Goal: Information Seeking & Learning: Compare options

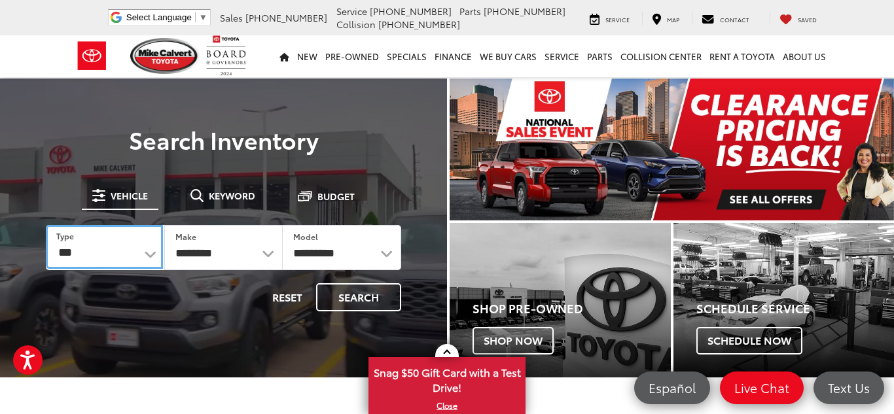
click at [150, 254] on select "*** *** **** *********" at bounding box center [104, 247] width 117 height 44
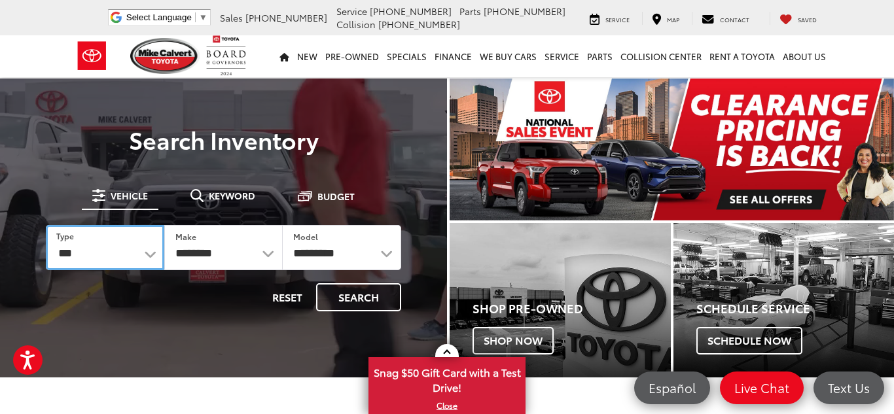
select select "******"
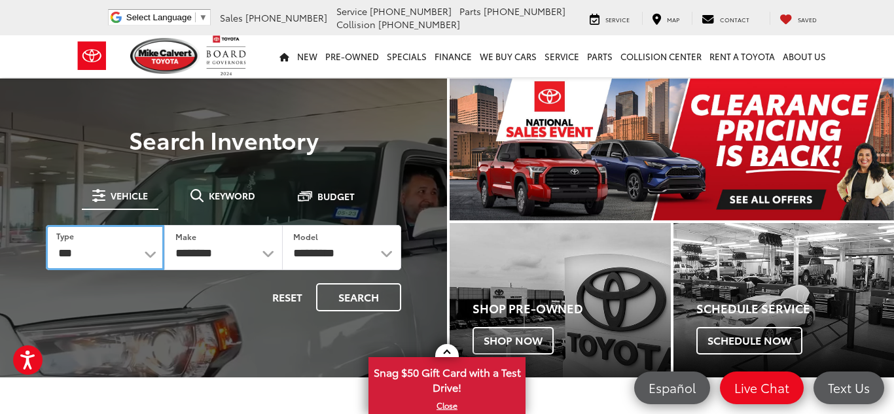
click at [46, 225] on select "*** *** **** *********" at bounding box center [105, 247] width 118 height 45
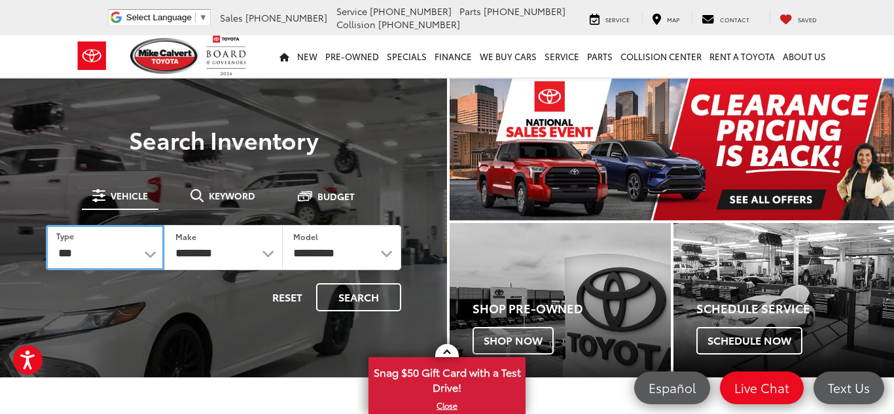
select select
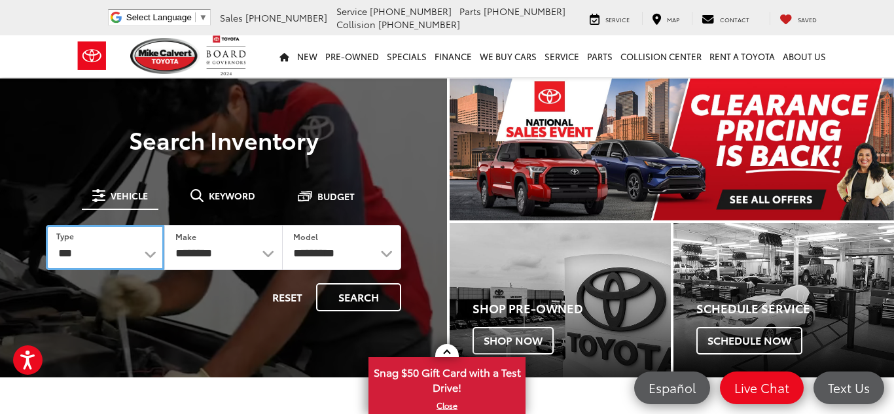
select select
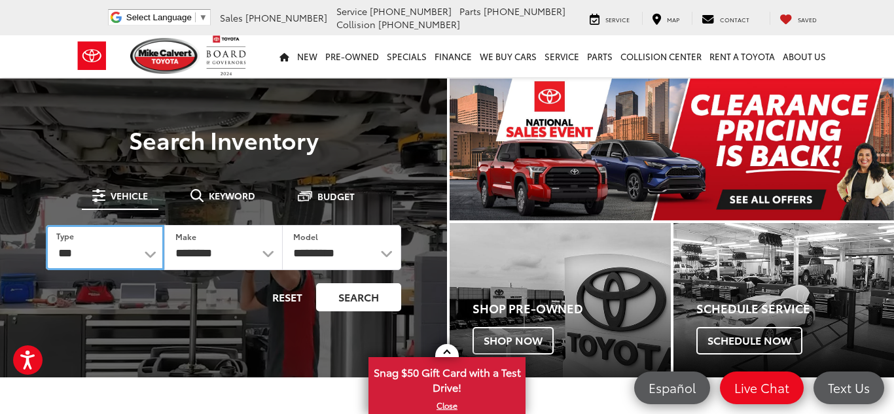
select select "********"
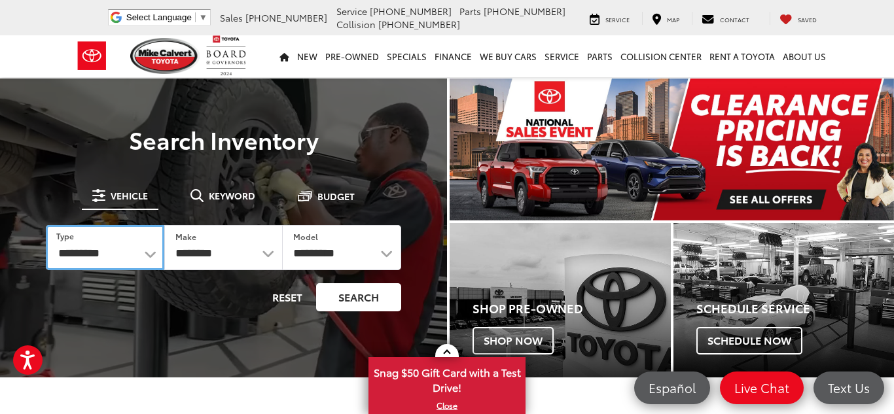
select select "******"
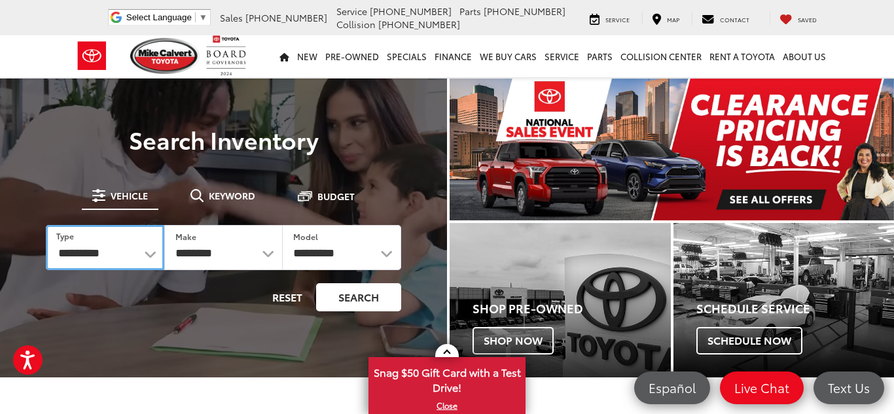
select select
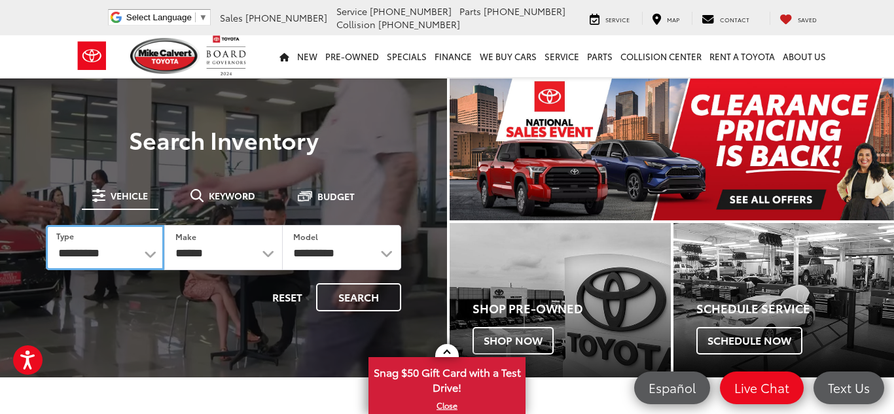
click at [150, 253] on select "*** *** **** *********" at bounding box center [105, 247] width 118 height 45
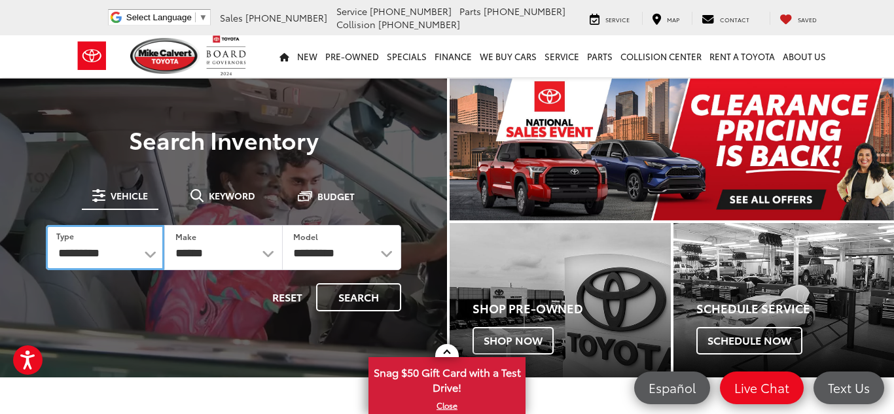
select select "******"
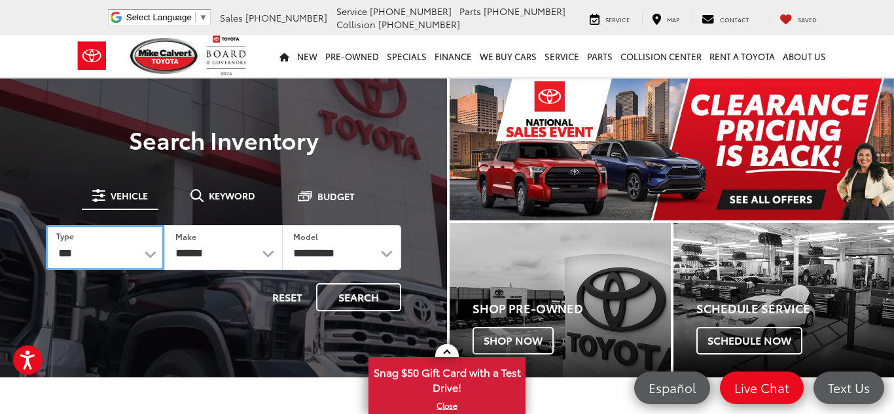
click at [46, 225] on select "*** *** **** *********" at bounding box center [105, 247] width 118 height 45
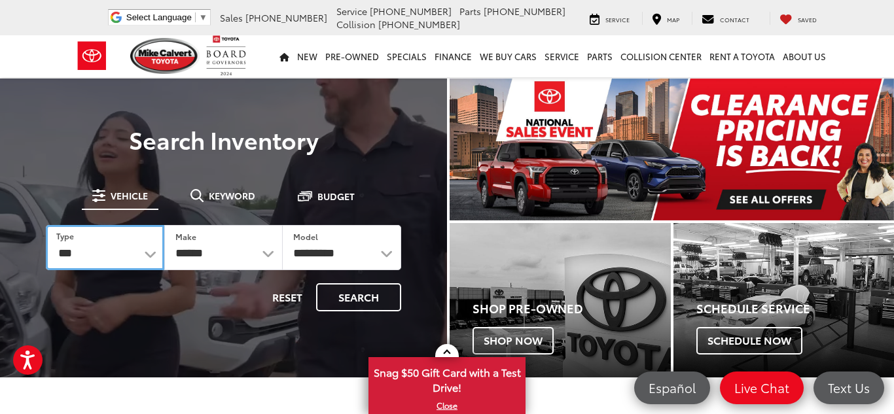
select select
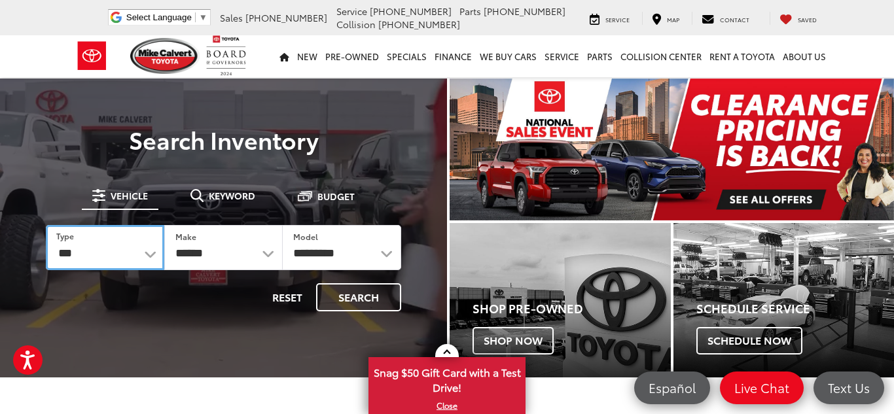
select select
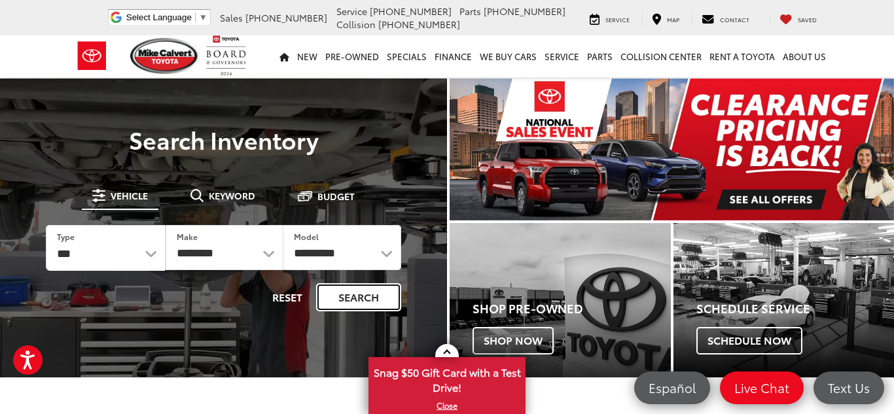
click at [351, 299] on button "Search" at bounding box center [358, 297] width 85 height 28
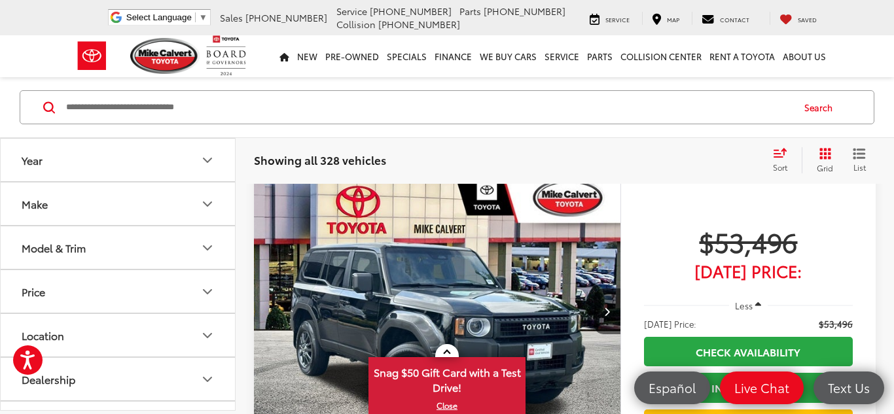
click at [858, 156] on icon "List View" at bounding box center [859, 154] width 13 height 12
click at [858, 151] on icon "List View" at bounding box center [859, 154] width 13 height 12
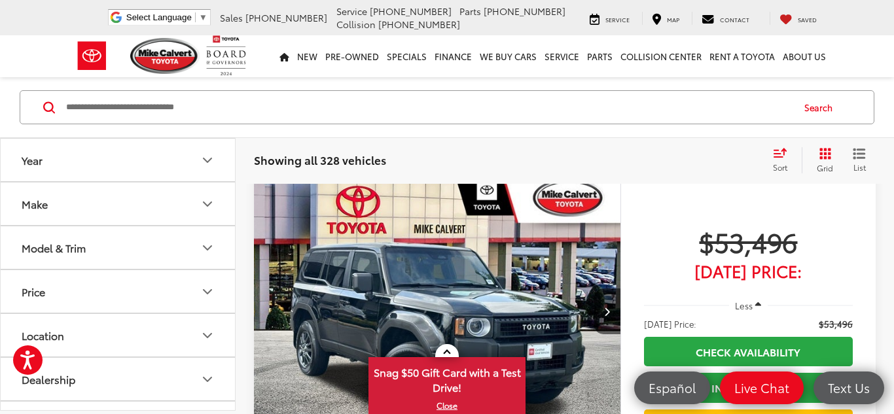
click at [859, 156] on icon "List View" at bounding box center [859, 154] width 13 height 12
click at [859, 157] on icon "List View" at bounding box center [859, 153] width 10 height 9
click at [858, 155] on icon "List View" at bounding box center [859, 154] width 13 height 12
click at [855, 151] on icon "List View" at bounding box center [859, 154] width 13 height 12
click at [863, 154] on icon "List View" at bounding box center [859, 153] width 10 height 9
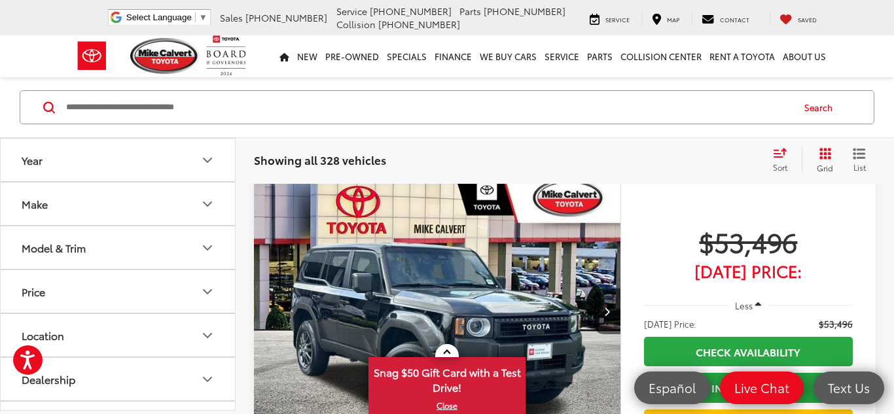
click at [778, 156] on icon "Select sort value" at bounding box center [780, 153] width 14 height 10
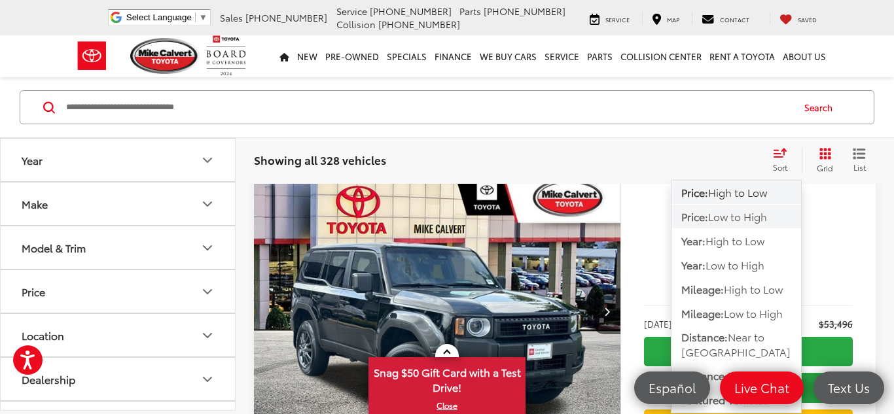
click at [737, 216] on span "Low to High" at bounding box center [737, 216] width 59 height 15
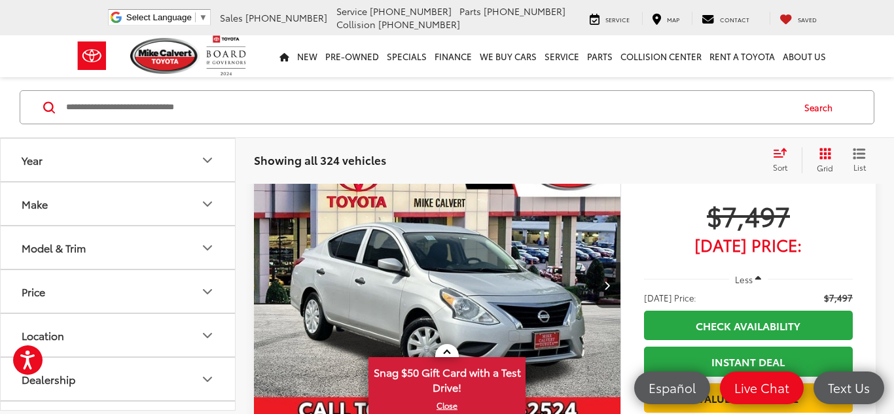
scroll to position [3325, 0]
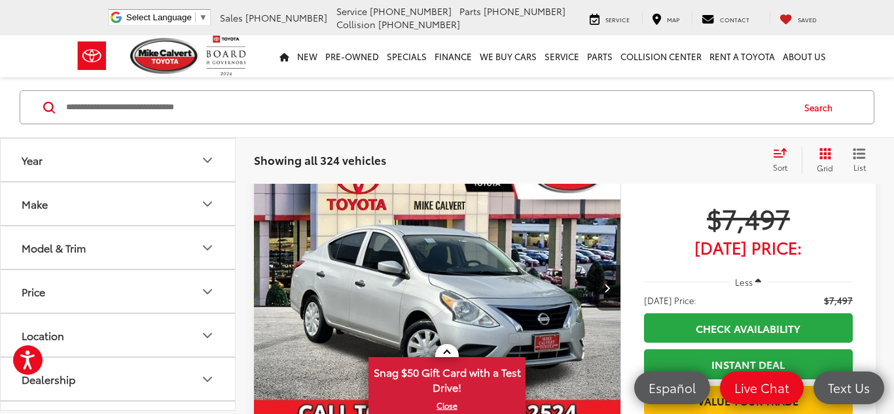
click at [427, 272] on img "2018 Nissan Versa 1.6 S Plus 0" at bounding box center [437, 289] width 368 height 276
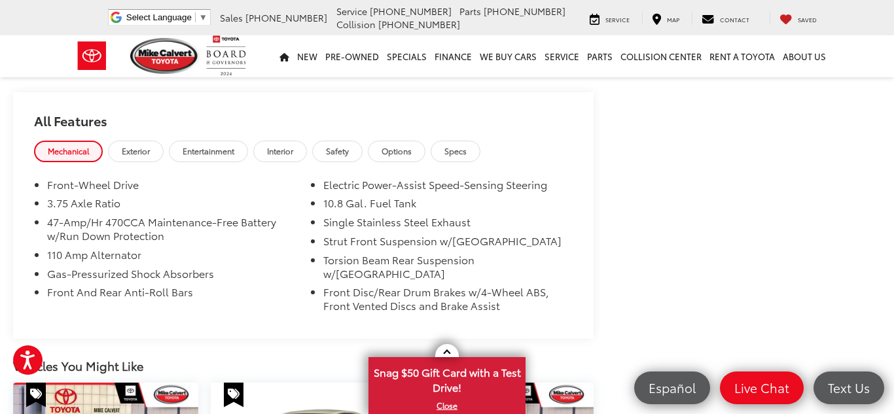
scroll to position [1047, 0]
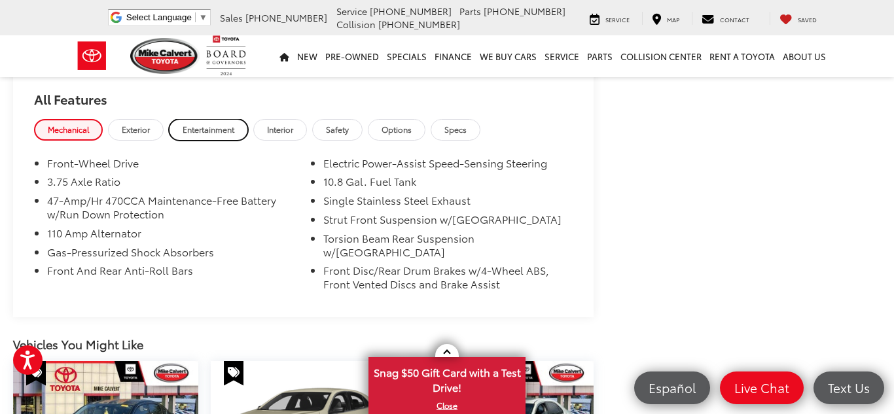
click at [221, 124] on span "Entertainment" at bounding box center [209, 129] width 52 height 11
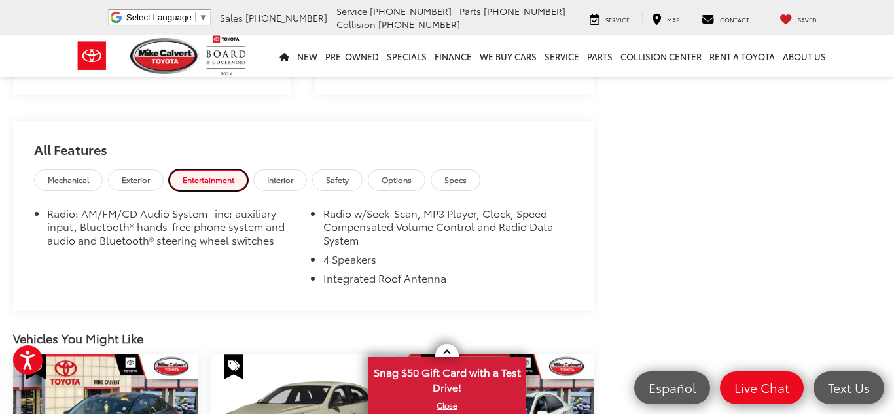
scroll to position [995, 0]
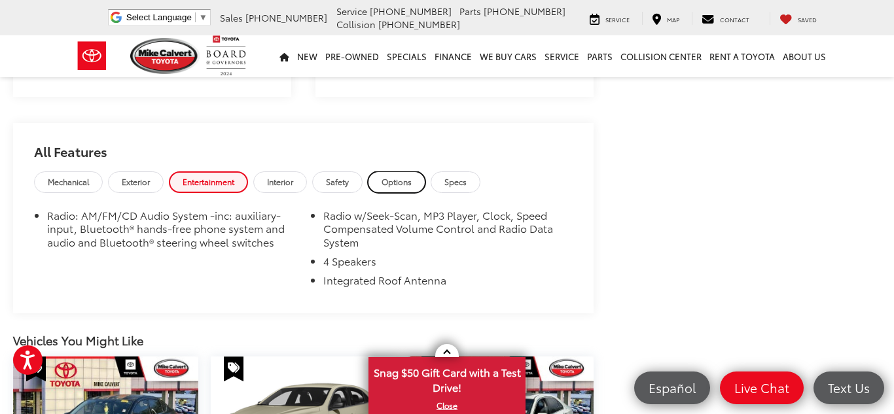
click at [398, 177] on span "Options" at bounding box center [397, 181] width 30 height 11
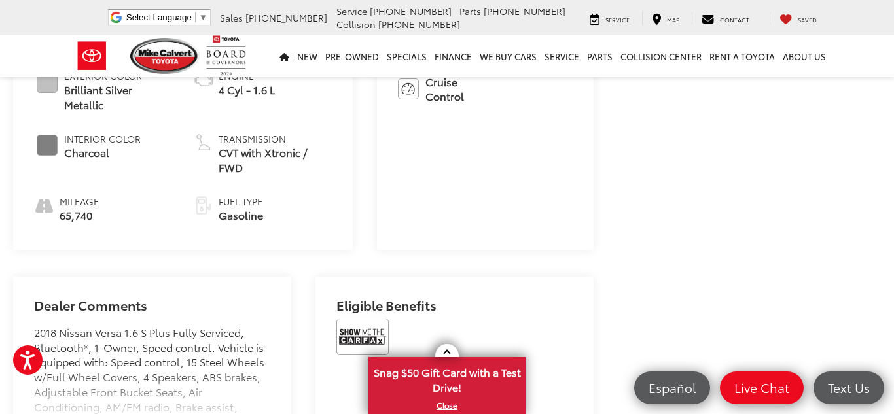
scroll to position [707, 0]
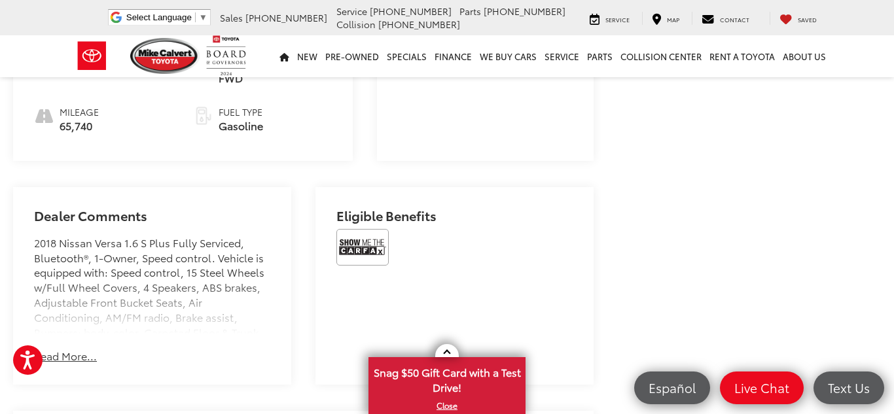
click at [71, 350] on button "Read More..." at bounding box center [65, 356] width 63 height 15
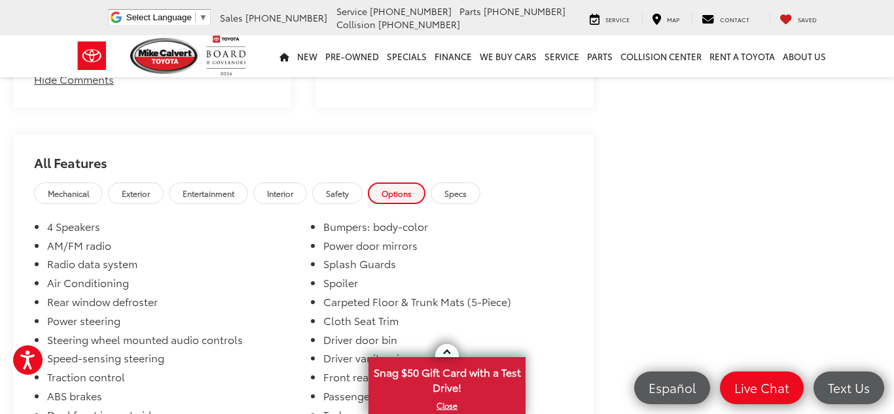
scroll to position [1492, 0]
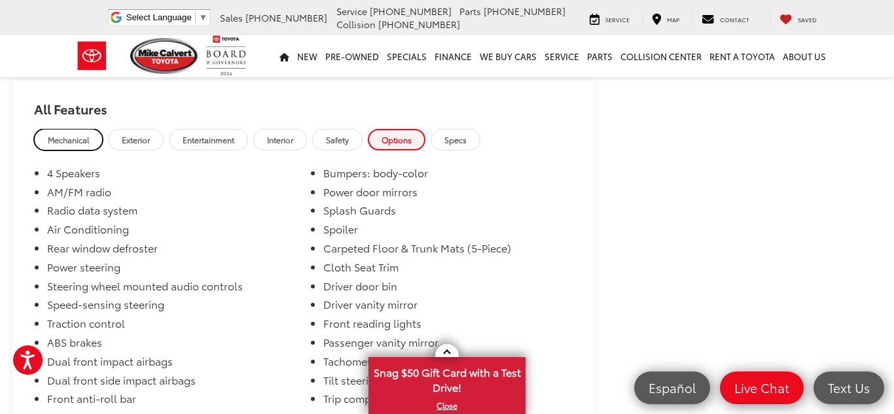
click at [67, 145] on span "Mechanical" at bounding box center [68, 139] width 41 height 11
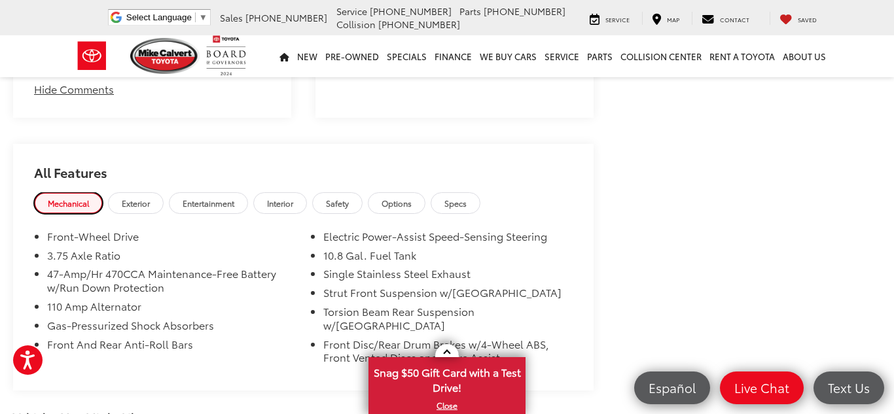
scroll to position [1414, 0]
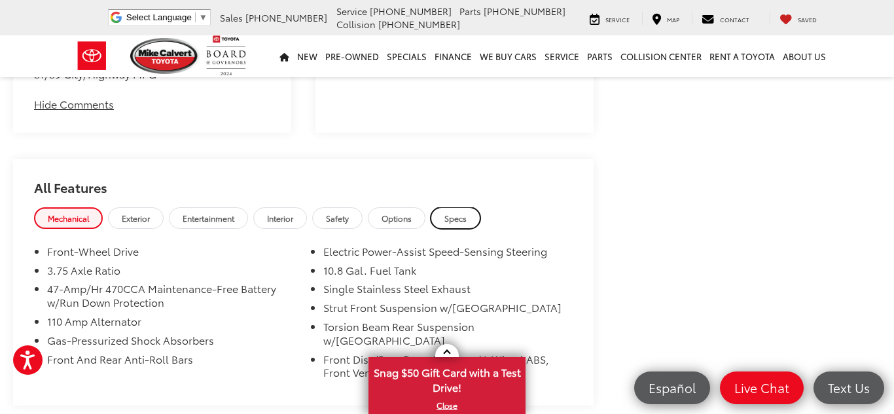
click at [463, 224] on span "Specs" at bounding box center [455, 218] width 22 height 11
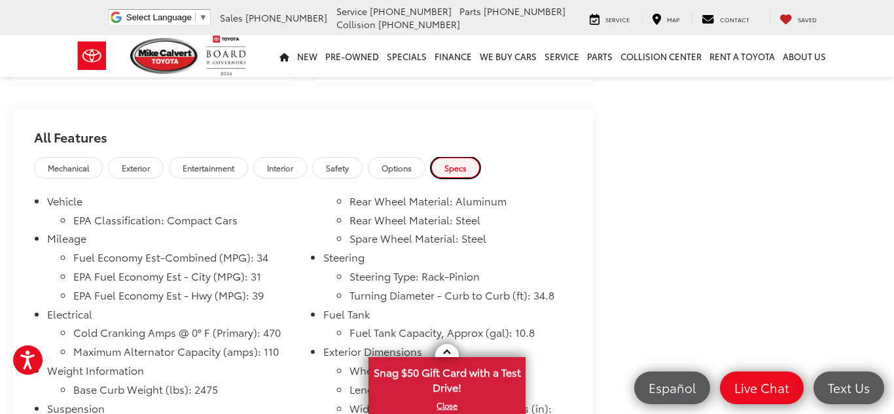
scroll to position [1388, 0]
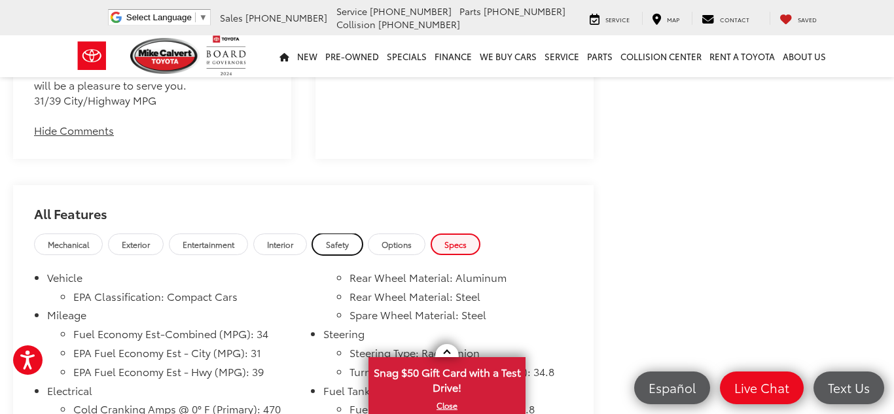
click at [336, 250] on span "Safety" at bounding box center [337, 244] width 23 height 11
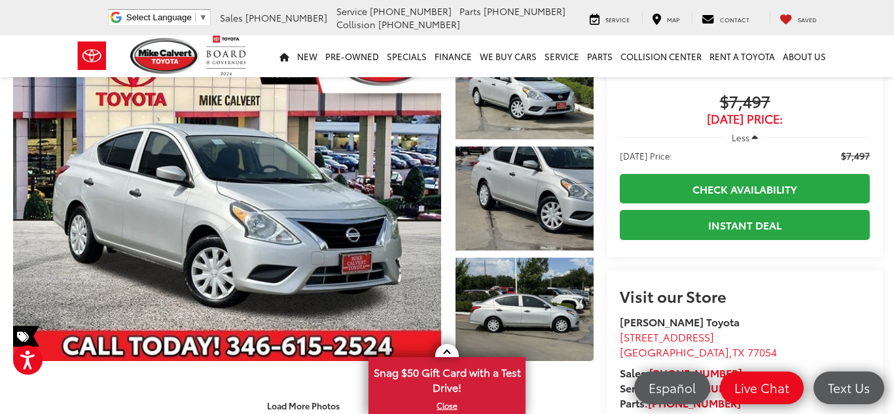
scroll to position [26, 0]
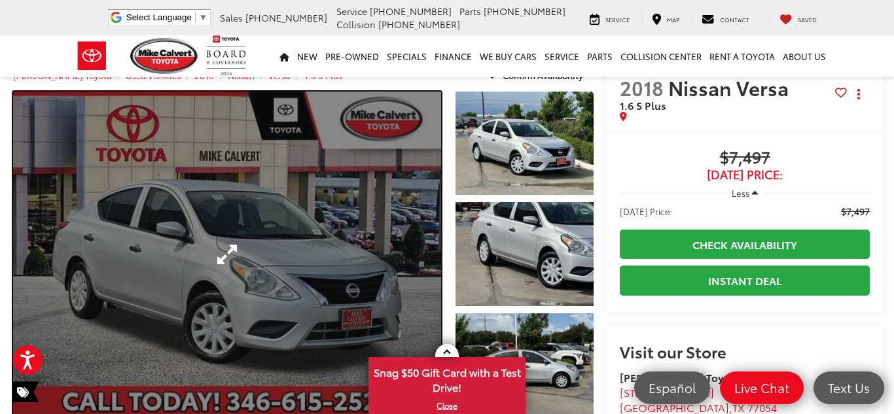
click at [232, 234] on link "Expand Photo 0" at bounding box center [227, 254] width 428 height 325
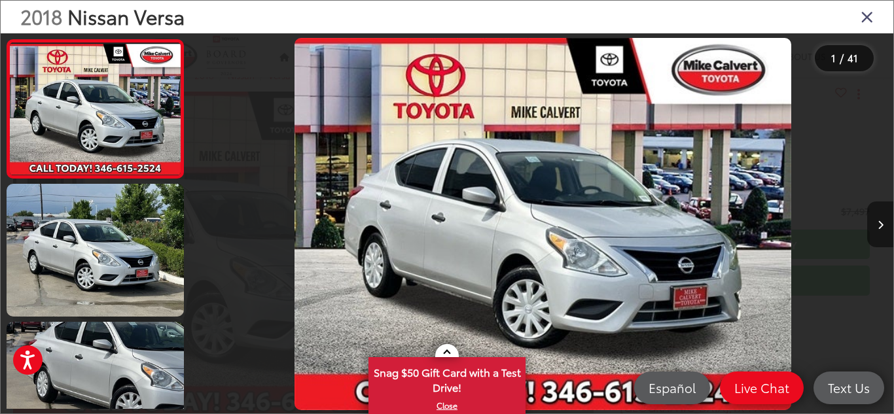
click at [880, 223] on icon "Next image" at bounding box center [881, 225] width 6 height 9
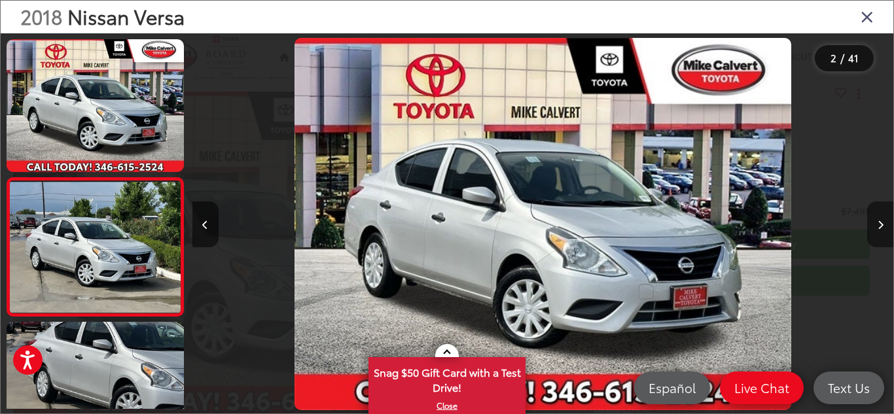
scroll to position [62, 0]
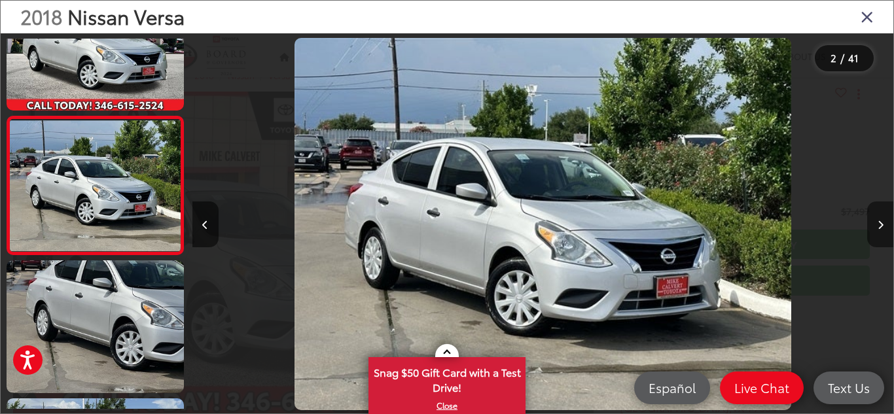
click at [880, 223] on icon "Next image" at bounding box center [881, 225] width 6 height 9
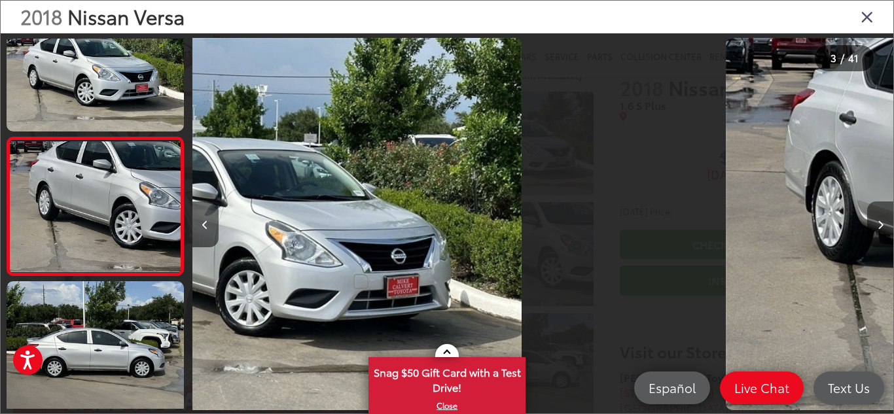
scroll to position [200, 0]
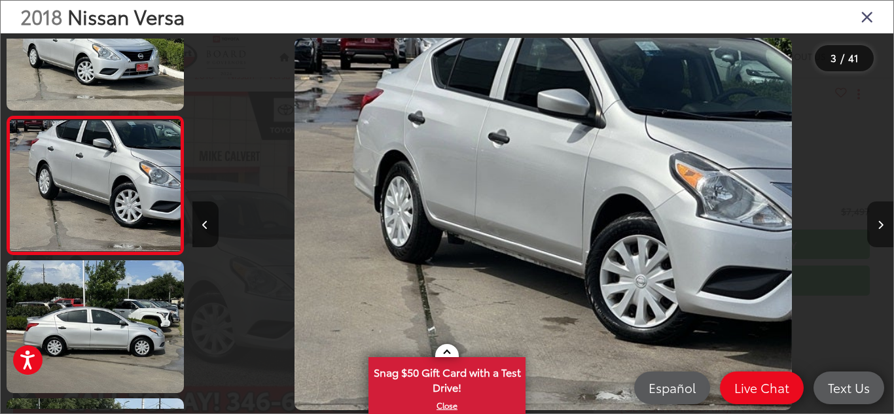
click at [880, 223] on icon "Next image" at bounding box center [881, 225] width 6 height 9
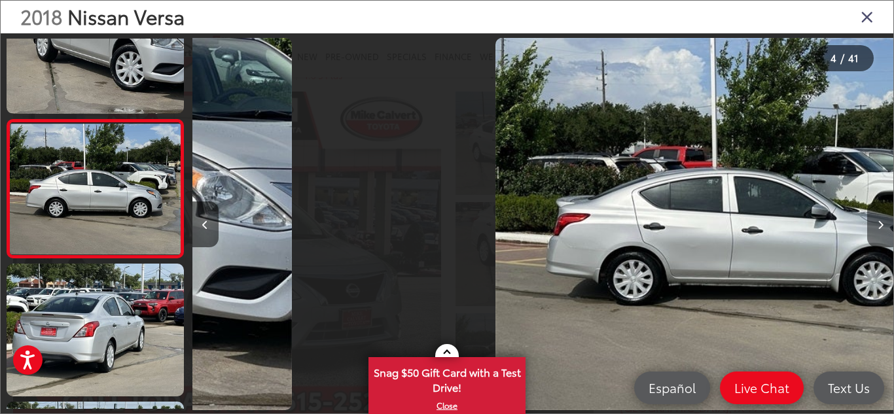
scroll to position [338, 0]
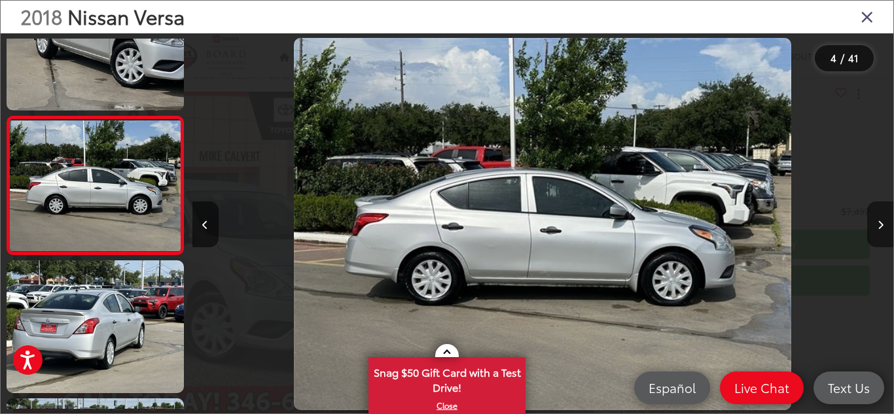
click at [880, 223] on icon "Next image" at bounding box center [881, 225] width 6 height 9
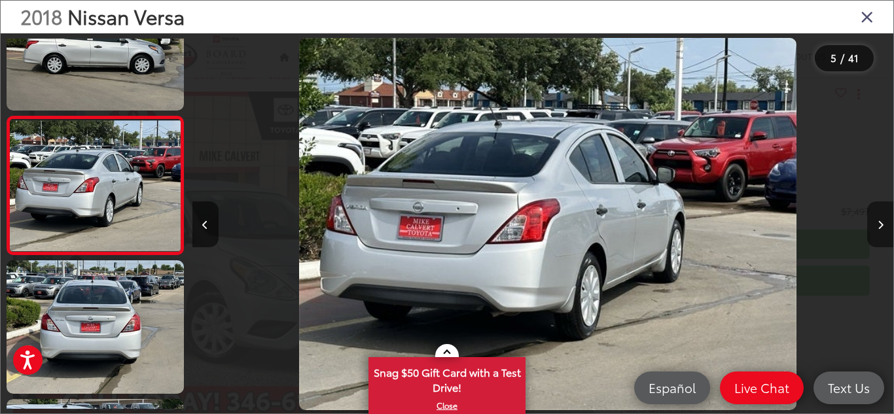
scroll to position [0, 2805]
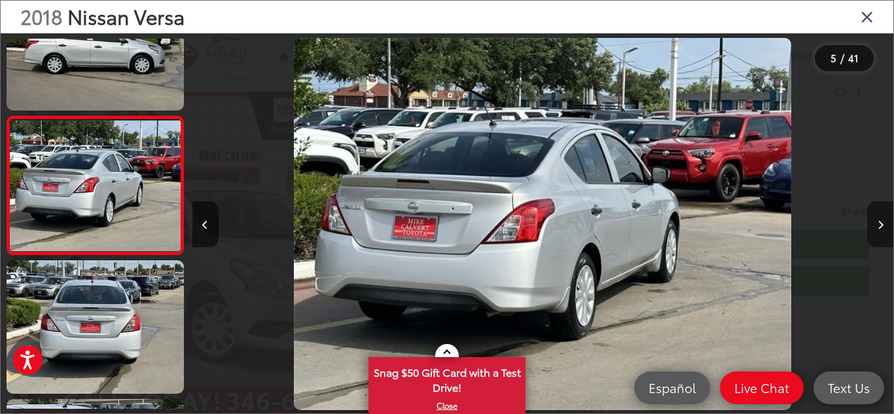
click at [880, 223] on icon "Next image" at bounding box center [881, 225] width 6 height 9
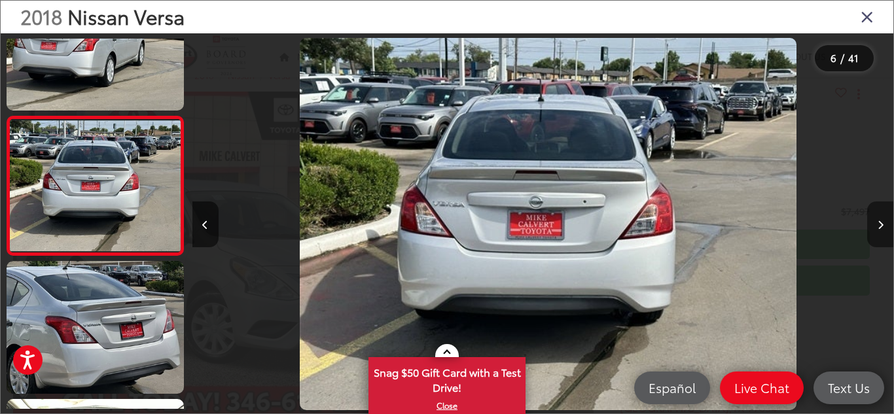
scroll to position [0, 3506]
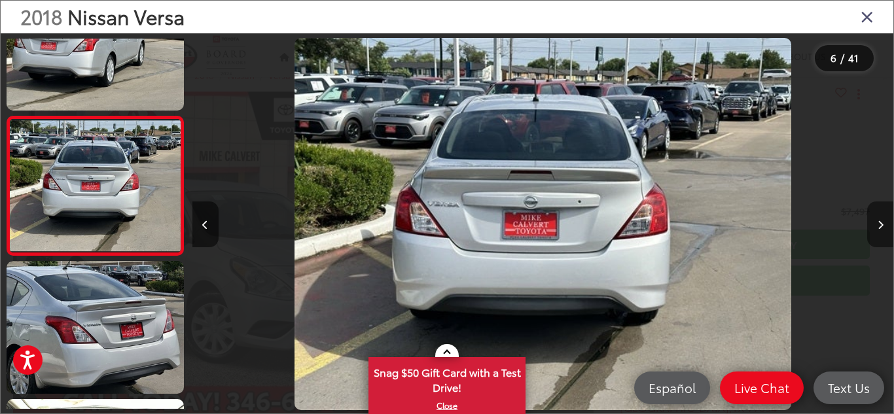
click at [880, 223] on icon "Next image" at bounding box center [881, 225] width 6 height 9
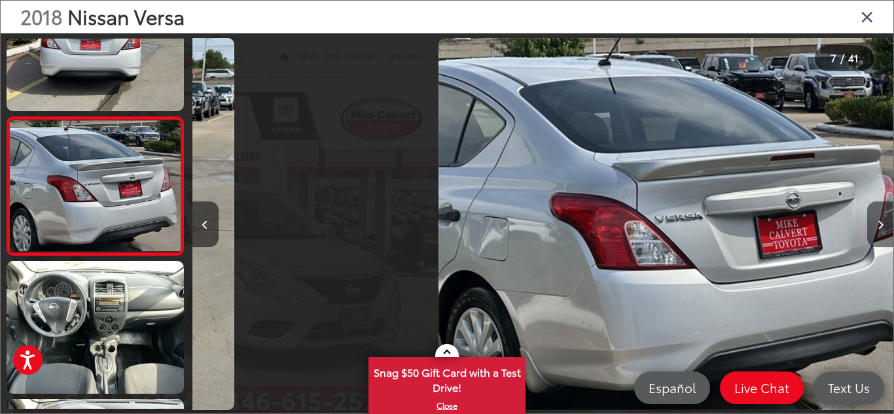
scroll to position [753, 0]
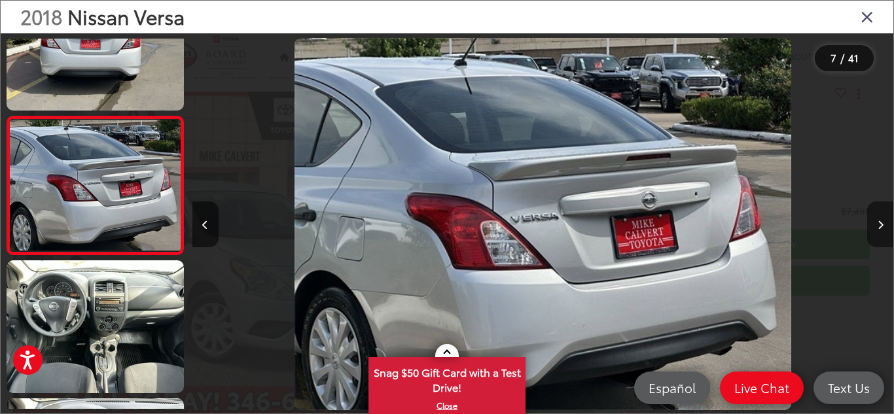
click at [880, 223] on icon "Next image" at bounding box center [881, 225] width 6 height 9
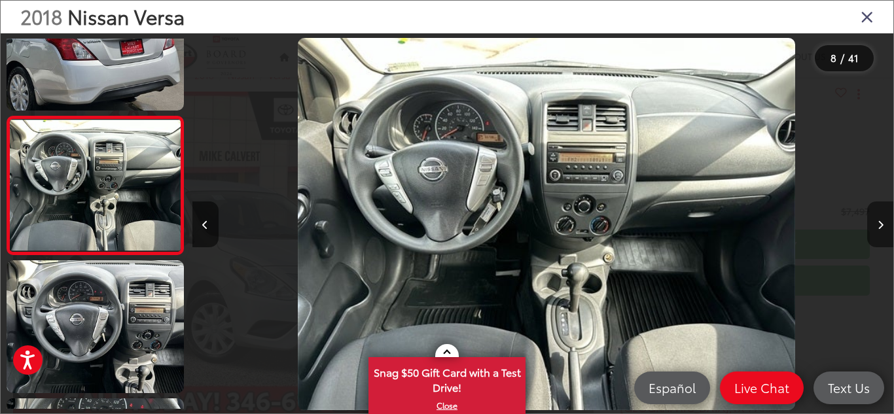
scroll to position [0, 4908]
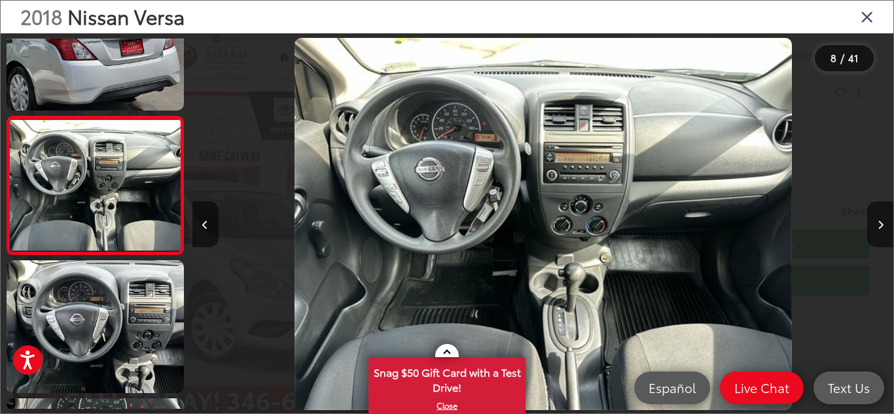
click at [863, 16] on icon "Close gallery" at bounding box center [867, 16] width 13 height 17
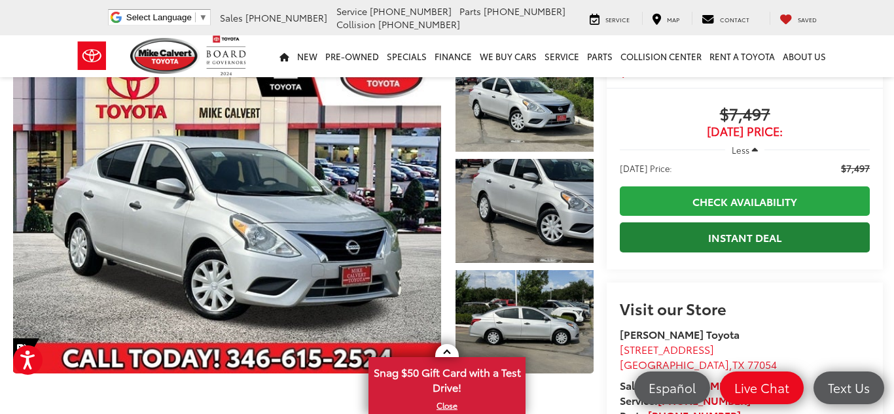
scroll to position [0, 0]
